Goal: Task Accomplishment & Management: Use online tool/utility

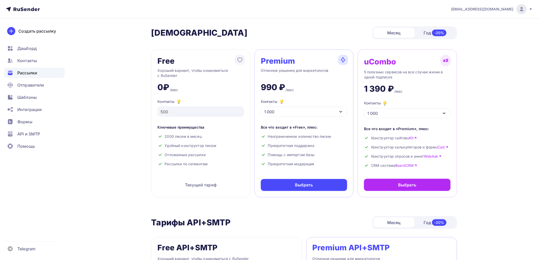
click at [39, 76] on div "Рассылки" at bounding box center [34, 73] width 61 height 10
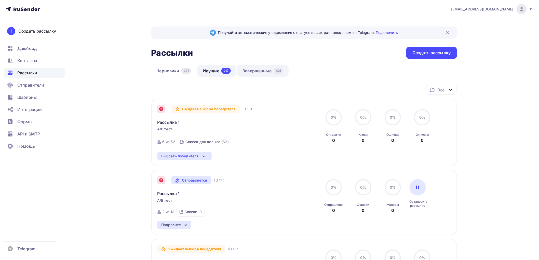
click at [253, 76] on div "Черновики 281 Идущие 217 Завершенные 421" at bounding box center [304, 75] width 306 height 20
click at [256, 72] on link "Завершенные 421" at bounding box center [262, 71] width 51 height 12
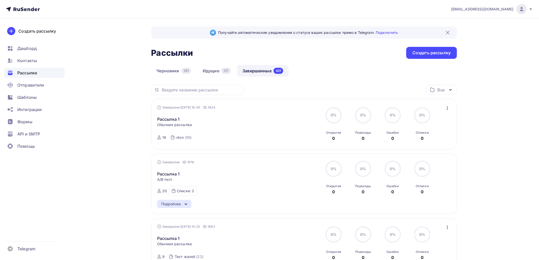
click at [449, 108] on icon "button" at bounding box center [447, 108] width 6 height 6
click at [437, 143] on div "Копировать в новую" at bounding box center [424, 142] width 52 height 6
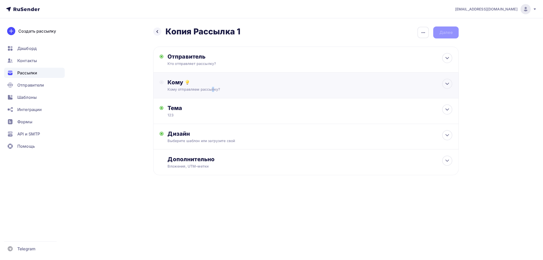
click at [186, 93] on div "Кому Кому отправляем рассылку? Списки получателей Выберите список Все списки id…" at bounding box center [306, 86] width 306 height 26
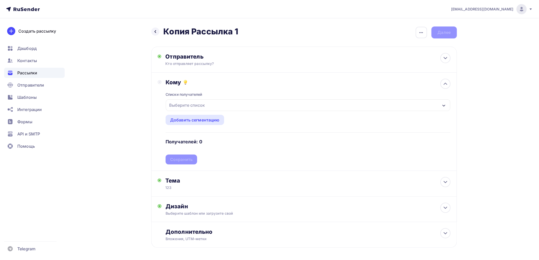
click at [194, 108] on div "Выберите список" at bounding box center [187, 105] width 40 height 9
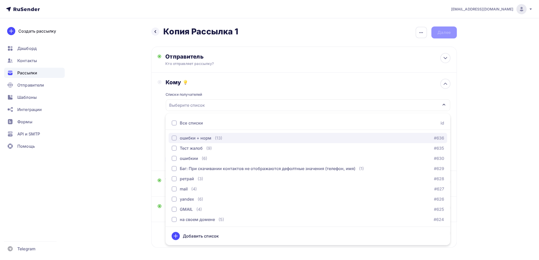
click at [198, 139] on div "ошибки + норм" at bounding box center [196, 138] width 32 height 6
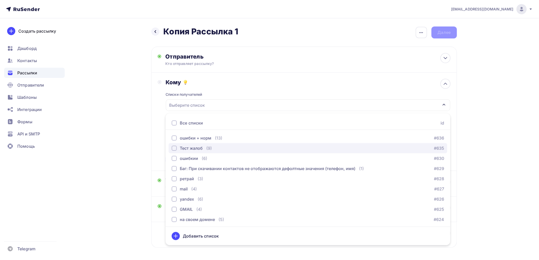
click at [202, 150] on div "Тест жалоб" at bounding box center [191, 148] width 23 height 6
click at [144, 134] on div "Назад Копия Рассылка 1 Копия Рассылка 1 Закончить позже Переименовать рассылку …" at bounding box center [269, 149] width 417 height 262
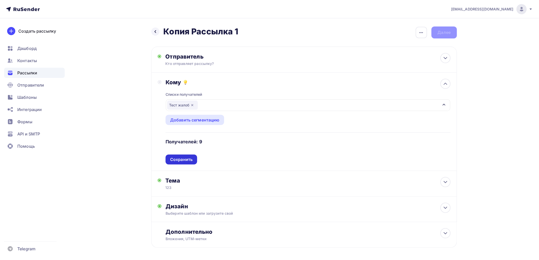
click at [194, 156] on div "Сохранить" at bounding box center [181, 160] width 32 height 10
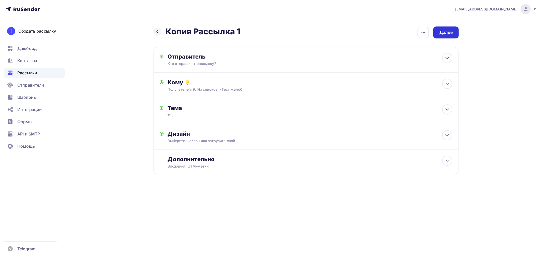
click at [456, 33] on div "Далее" at bounding box center [445, 32] width 25 height 12
click at [446, 36] on div "Далее" at bounding box center [445, 32] width 25 height 12
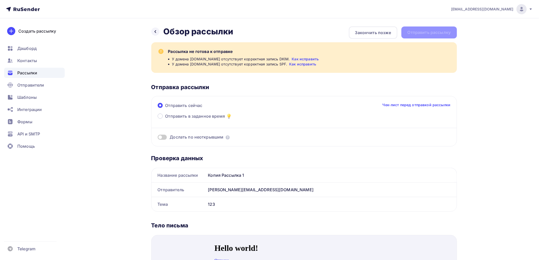
click at [440, 33] on div "Назад Обзор рассылки Обзор рассылки Закончить позже Отправить рассылку" at bounding box center [304, 32] width 306 height 12
drag, startPoint x: 159, startPoint y: 31, endPoint x: 159, endPoint y: 34, distance: 3.8
click at [158, 31] on div at bounding box center [155, 31] width 8 height 8
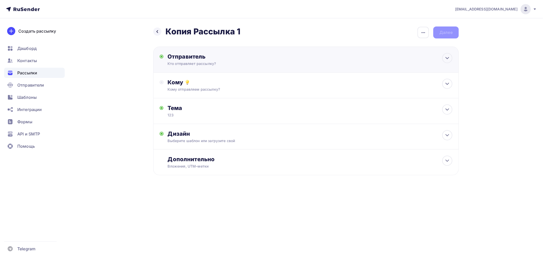
click at [198, 65] on div "Кто отправляет рассылку?" at bounding box center [217, 63] width 99 height 5
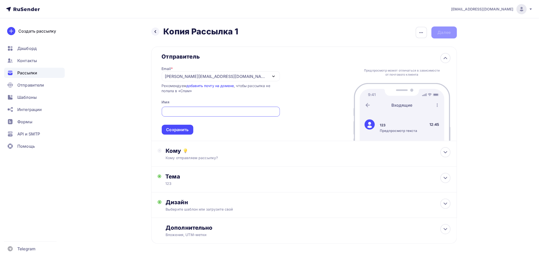
click at [190, 76] on div "[PERSON_NAME][EMAIL_ADDRESS][DOMAIN_NAME]" at bounding box center [216, 76] width 103 height 6
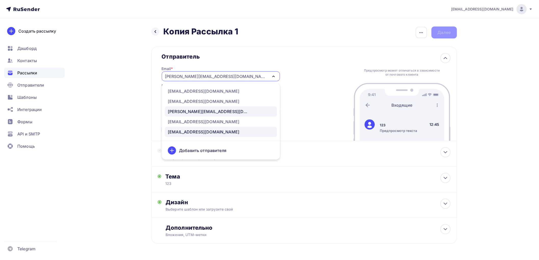
click at [192, 131] on div "[EMAIL_ADDRESS][DOMAIN_NAME]" at bounding box center [204, 132] width 72 height 6
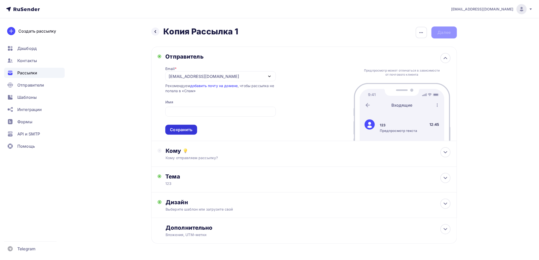
click at [180, 130] on div "Сохранить" at bounding box center [181, 130] width 22 height 6
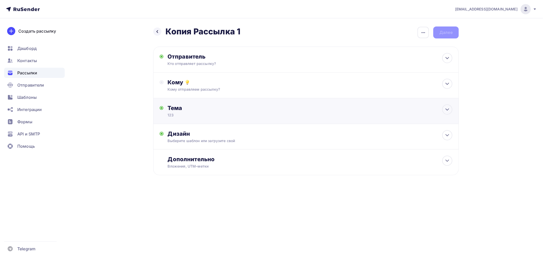
click at [189, 101] on div "Тема 123 Тема * 123 Рекомендуем использовать не более 150 символов Прехедер Сох…" at bounding box center [306, 111] width 306 height 26
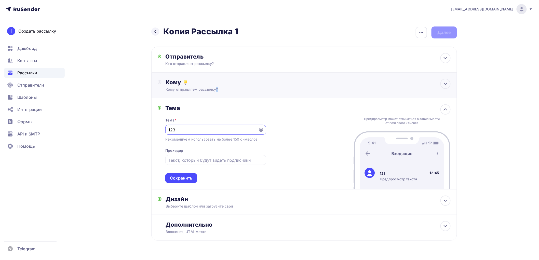
click at [190, 92] on div "Кому Кому отправляем рассылку? Списки получателей Выберите список Все списки id…" at bounding box center [304, 86] width 306 height 26
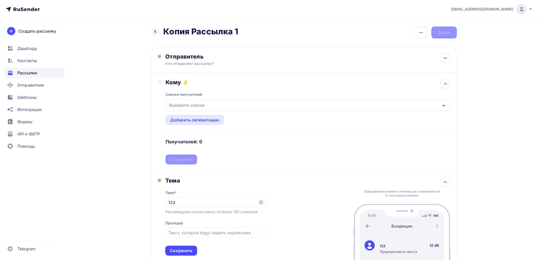
click at [189, 103] on div "Выберите список" at bounding box center [187, 105] width 40 height 9
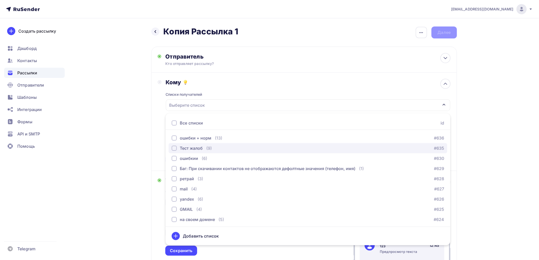
click at [189, 152] on button "Тест жалоб (9) #635" at bounding box center [308, 148] width 279 height 10
click at [149, 149] on div "Назад Копия Рассылка 1 Копия Рассылка 1 Закончить позже Переименовать рассылку …" at bounding box center [269, 182] width 417 height 328
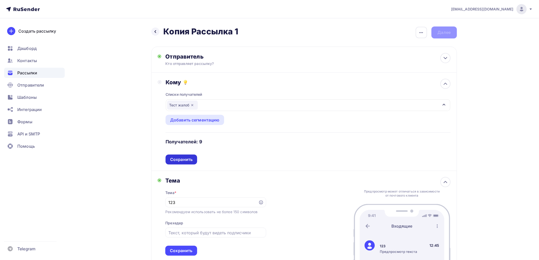
click at [176, 157] on div "Списки получателей Тест жалоб Все списки id ошибки + норм (13) #636 Тест жалоб …" at bounding box center [307, 125] width 285 height 79
click at [190, 159] on div "Сохранить" at bounding box center [181, 160] width 22 height 6
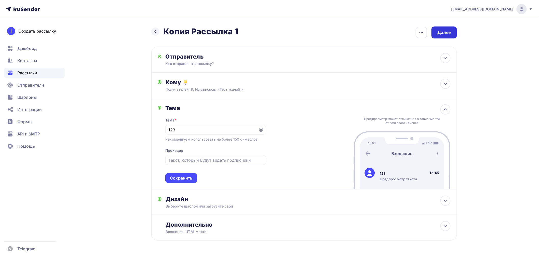
click at [441, 31] on div "Далее" at bounding box center [443, 33] width 13 height 6
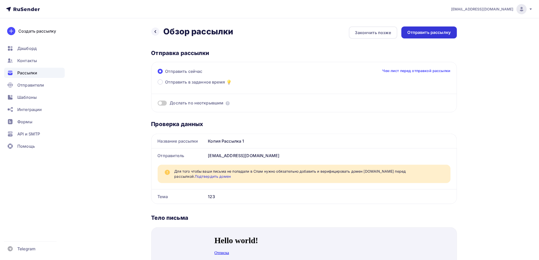
click at [442, 33] on div "Отправить рассылку" at bounding box center [428, 33] width 43 height 6
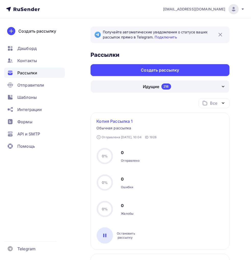
click at [114, 121] on link "Копия Рассылка 1" at bounding box center [118, 121] width 44 height 6
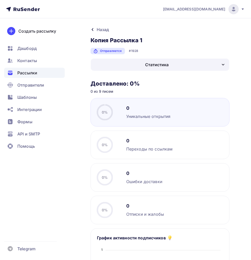
click at [141, 65] on div "Статистика" at bounding box center [160, 65] width 138 height 12
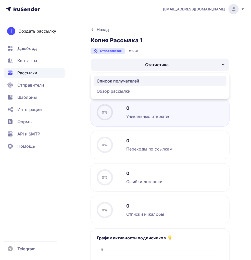
click at [133, 80] on div "Список получателей" at bounding box center [117, 81] width 43 height 6
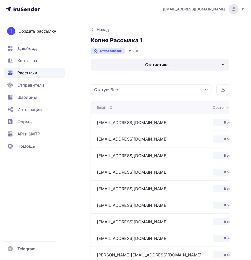
click at [33, 75] on span "Рассылки" at bounding box center [27, 73] width 20 height 6
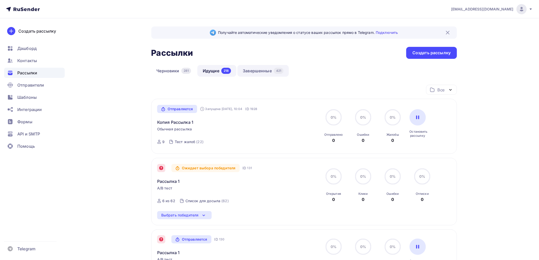
click at [254, 68] on link "Завершенные 421" at bounding box center [262, 71] width 51 height 12
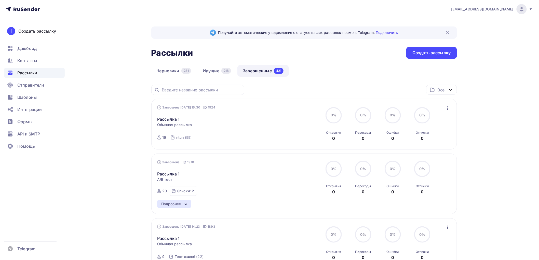
click at [255, 110] on icon "button" at bounding box center [447, 108] width 6 height 6
click at [255, 136] on link "Обзор рассылки" at bounding box center [424, 132] width 58 height 10
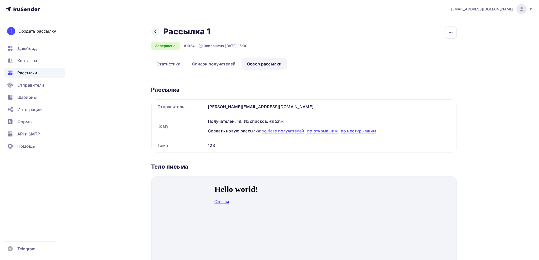
click at [35, 75] on span "Рассылки" at bounding box center [27, 73] width 20 height 6
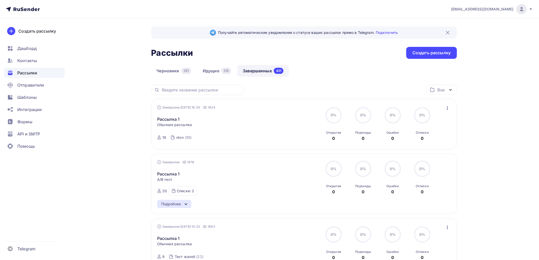
click at [446, 110] on icon "button" at bounding box center [447, 108] width 6 height 6
click at [426, 140] on div "Копировать в новую" at bounding box center [424, 142] width 52 height 6
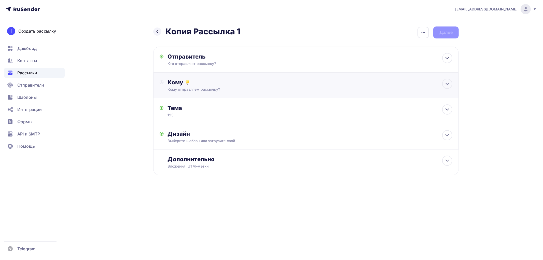
click at [181, 94] on div "Кому Кому отправляем рассылку? Списки получателей Выберите список Все списки id…" at bounding box center [306, 86] width 306 height 26
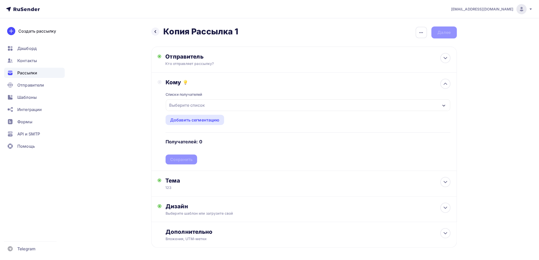
click at [187, 109] on div "Выберите список" at bounding box center [187, 105] width 40 height 9
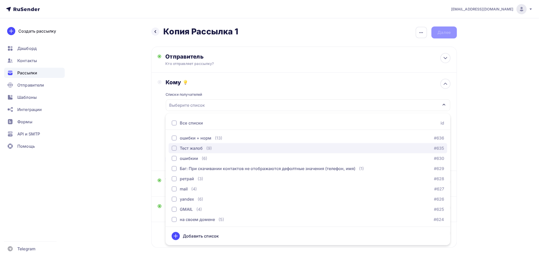
click at [187, 148] on div "Тест жалоб" at bounding box center [191, 148] width 23 height 6
drag, startPoint x: 135, startPoint y: 138, endPoint x: 162, endPoint y: 149, distance: 29.7
click at [136, 138] on div "Назад Копия Рассылка 1 Копия Рассылка 1 Закончить позже Переименовать рассылку …" at bounding box center [269, 149] width 417 height 262
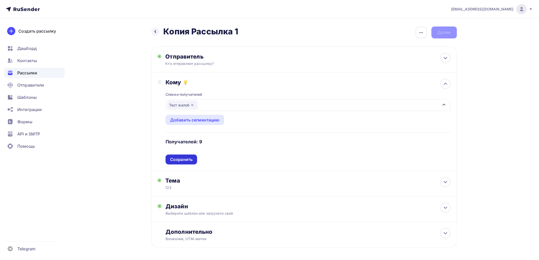
click at [194, 156] on div "Списки получателей Тест жалоб Все списки id ошибки + норм (13) #636 Тест жалоб …" at bounding box center [307, 125] width 285 height 79
click at [193, 159] on div "Сохранить" at bounding box center [181, 160] width 32 height 10
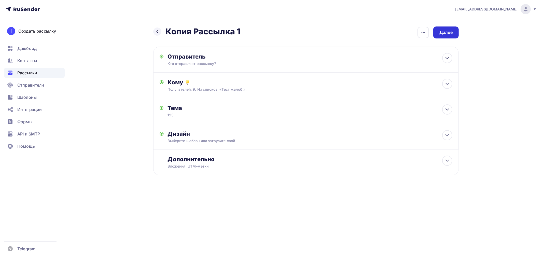
drag, startPoint x: 452, startPoint y: 24, endPoint x: 451, endPoint y: 30, distance: 5.6
click at [452, 27] on div "Назад Копия Рассылка 1 Копия Рассылка 1 Закончить позже Переименовать рассылку …" at bounding box center [271, 113] width 417 height 190
click at [449, 36] on div "Далее" at bounding box center [445, 32] width 25 height 12
click at [450, 36] on div "Далее" at bounding box center [445, 32] width 25 height 12
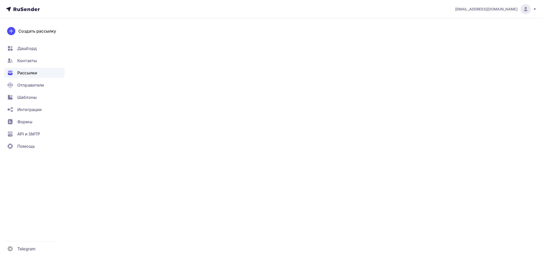
click at [450, 36] on div "Далее" at bounding box center [445, 32] width 25 height 12
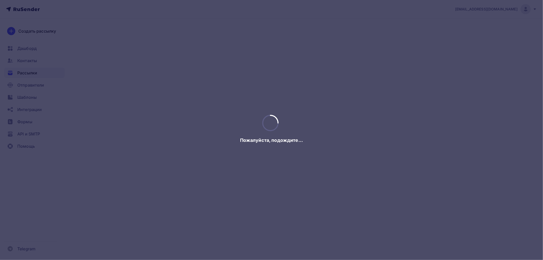
click at [450, 36] on div at bounding box center [271, 130] width 543 height 260
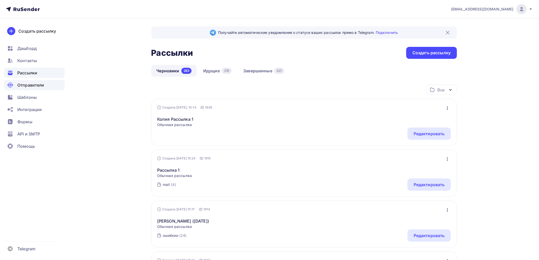
click at [42, 86] on span "Отправители" at bounding box center [30, 85] width 27 height 6
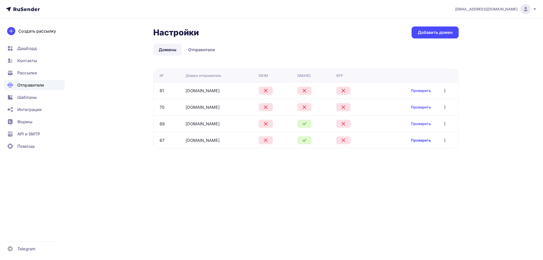
click at [417, 139] on link "Проверить" at bounding box center [421, 140] width 20 height 5
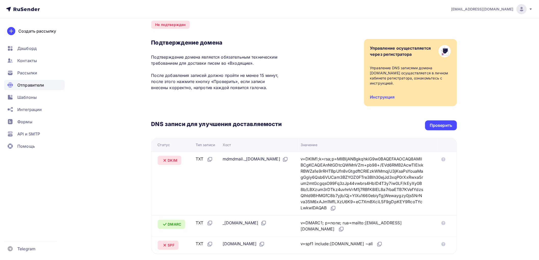
scroll to position [85, 0]
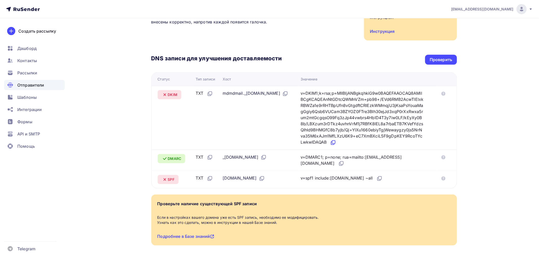
click at [334, 143] on icon at bounding box center [332, 143] width 3 height 3
click at [380, 179] on icon at bounding box center [378, 178] width 3 height 3
drag, startPoint x: 443, startPoint y: 52, endPoint x: 442, endPoint y: 56, distance: 4.1
click at [443, 54] on div "DNS записи для улучшения доставляемости Проверить Статус Тип записи Хост Значен…" at bounding box center [304, 114] width 306 height 148
click at [442, 56] on div "Проверить" at bounding box center [441, 60] width 32 height 10
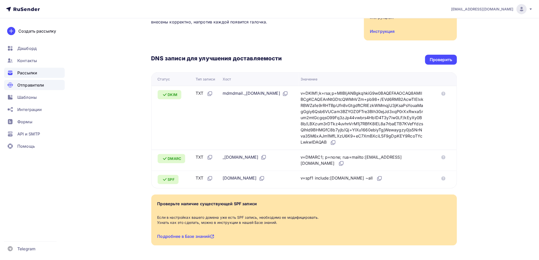
click at [42, 71] on div "Рассылки" at bounding box center [34, 73] width 61 height 10
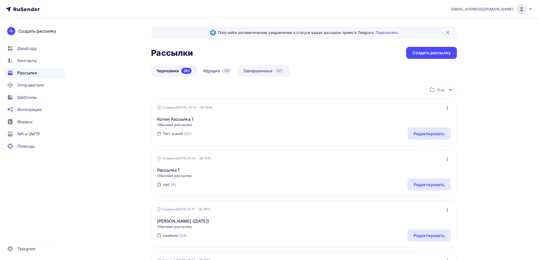
click at [270, 75] on link "Завершенные 421" at bounding box center [263, 71] width 51 height 12
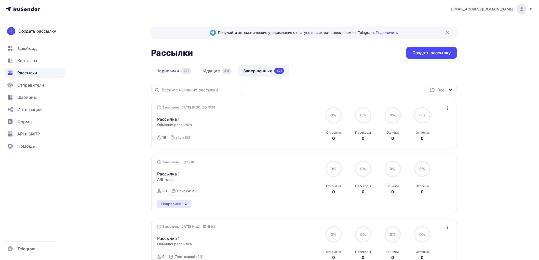
click at [446, 109] on icon "button" at bounding box center [447, 108] width 6 height 6
click at [413, 143] on div "Копировать в новую" at bounding box center [424, 142] width 52 height 6
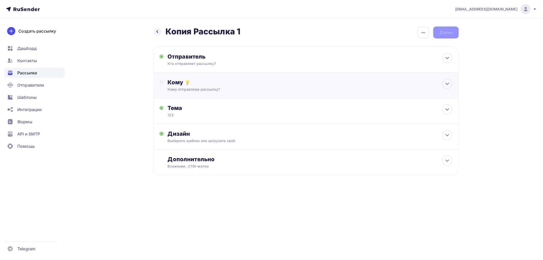
drag, startPoint x: 189, startPoint y: 89, endPoint x: 198, endPoint y: 103, distance: 16.8
click at [189, 89] on div "Кому отправляем рассылку?" at bounding box center [296, 89] width 256 height 5
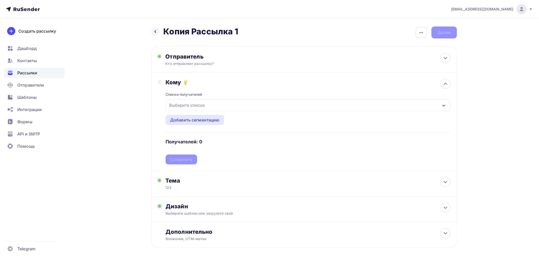
click at [200, 106] on div "Выберите список" at bounding box center [187, 105] width 40 height 9
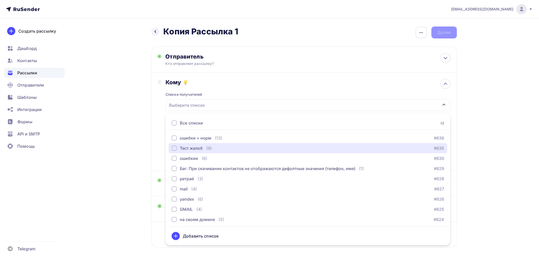
drag, startPoint x: 201, startPoint y: 150, endPoint x: 157, endPoint y: 147, distance: 44.9
click at [201, 150] on div "Тест жалоб" at bounding box center [191, 148] width 23 height 6
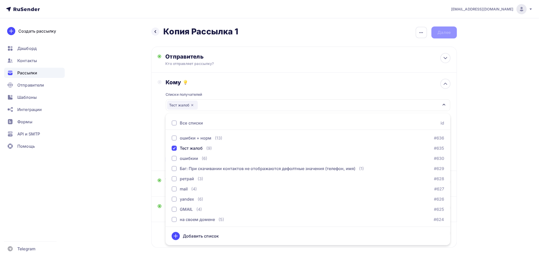
click at [137, 146] on div "Назад Копия Рассылка 1 Копия Рассылка 1 Закончить позже Переименовать рассылку …" at bounding box center [269, 149] width 417 height 262
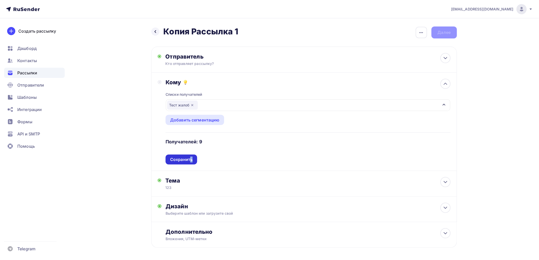
click at [191, 159] on div "Списки получателей Тест жалоб Все списки id ошибки + норм (13) #636 Тест жалоб …" at bounding box center [307, 125] width 285 height 79
click at [191, 159] on div "Сохранить" at bounding box center [181, 160] width 22 height 6
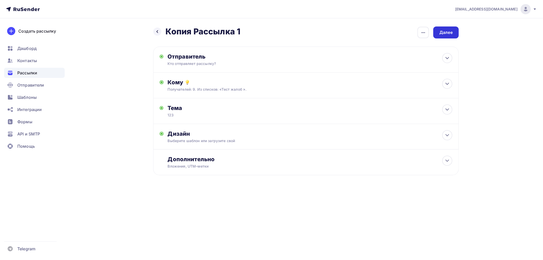
click at [448, 36] on div "Далее" at bounding box center [445, 32] width 25 height 12
click at [446, 33] on div "Далее" at bounding box center [445, 33] width 13 height 6
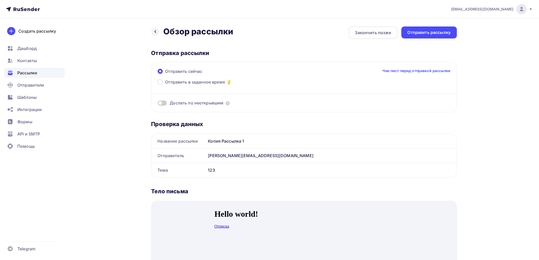
click at [446, 36] on div "Отправить рассылку" at bounding box center [429, 32] width 56 height 12
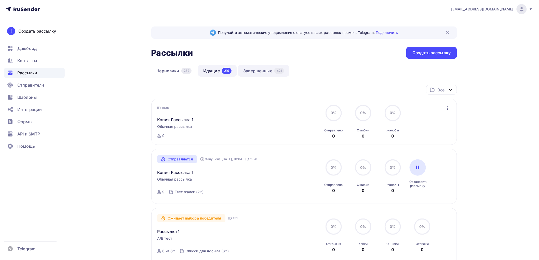
click at [278, 68] on div "421" at bounding box center [279, 71] width 10 height 6
